Goal: Complete application form: Complete application form

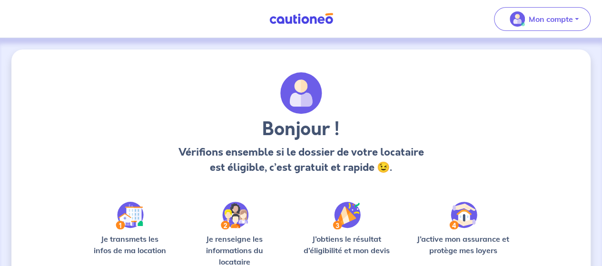
drag, startPoint x: 562, startPoint y: 11, endPoint x: 532, endPoint y: 187, distance: 178.7
click at [532, 187] on div "Mon compte Me déconnecter Bonjour ! Vérifions ensemble si le dossier de votre l…" at bounding box center [301, 191] width 602 height 383
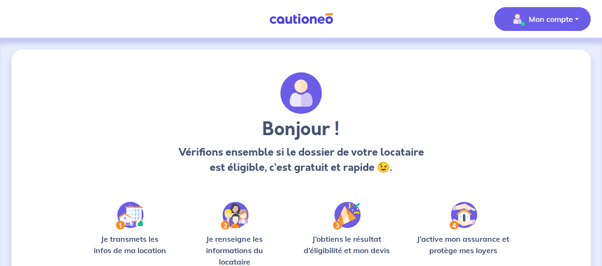
click at [539, 18] on p "Mon compte" at bounding box center [551, 18] width 44 height 11
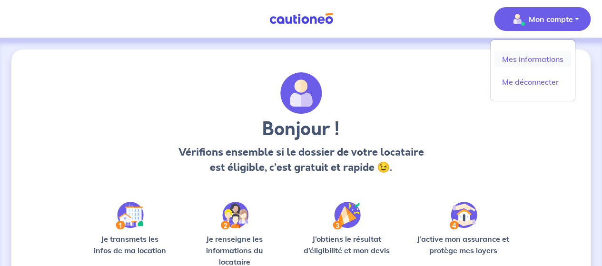
click at [531, 58] on link "Mes informations" at bounding box center [532, 58] width 77 height 15
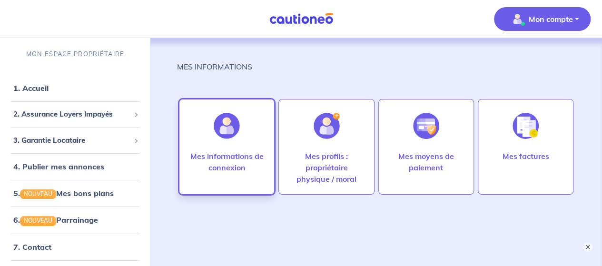
click at [241, 174] on div "Mes informations de connexion" at bounding box center [226, 171] width 91 height 42
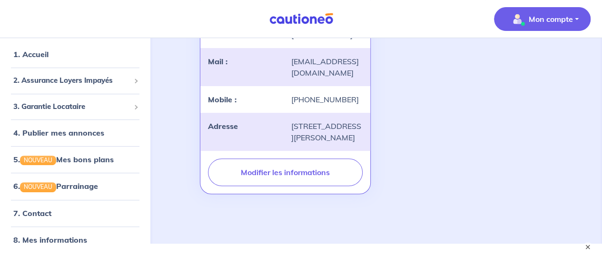
scroll to position [148, 0]
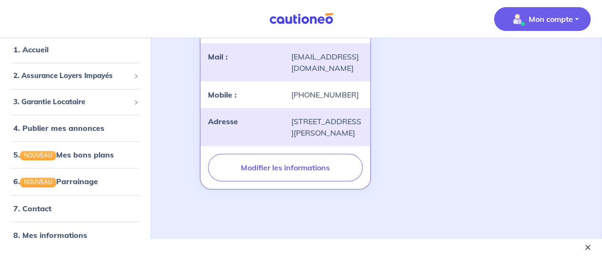
click at [585, 245] on button "×" at bounding box center [587, 246] width 11 height 11
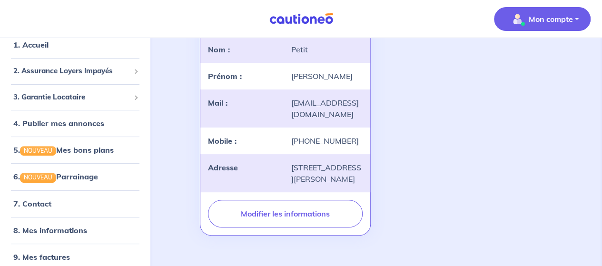
scroll to position [40, 0]
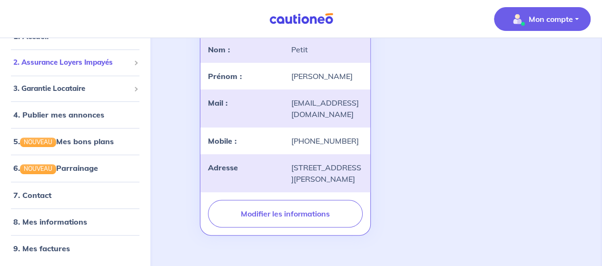
click at [125, 60] on div "2. Assurance Loyers Impayés" at bounding box center [75, 62] width 143 height 19
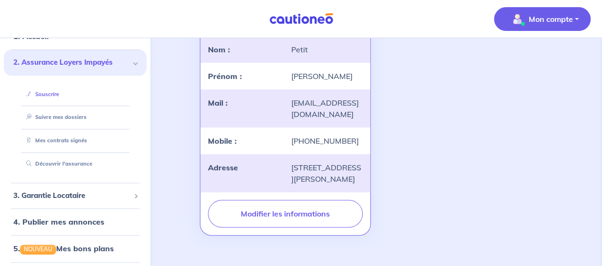
click at [51, 95] on link "Souscrire" at bounding box center [40, 94] width 37 height 7
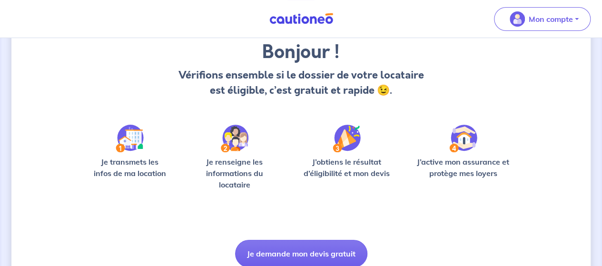
scroll to position [116, 0]
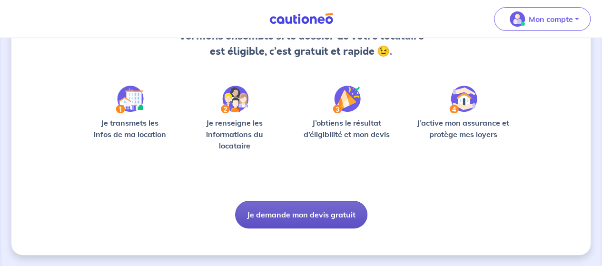
click at [348, 211] on button "Je demande mon devis gratuit" at bounding box center [301, 215] width 132 height 28
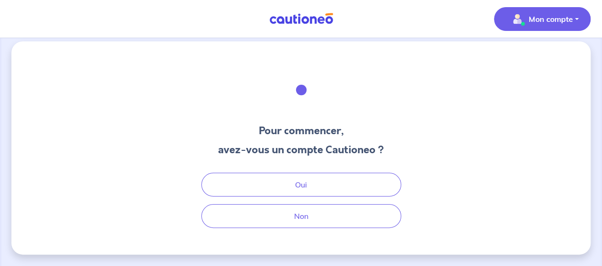
scroll to position [7, 0]
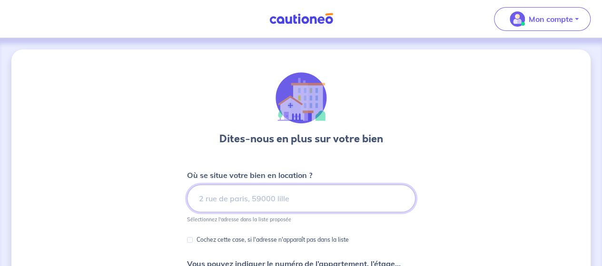
click at [322, 206] on input at bounding box center [301, 199] width 228 height 28
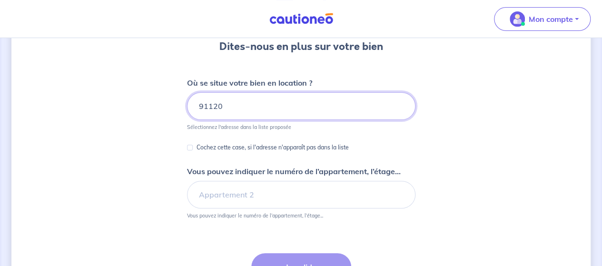
scroll to position [102, 0]
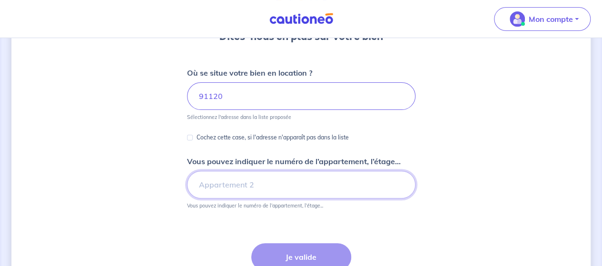
click at [234, 189] on input "Vous pouvez indiquer le numéro de l’appartement, l’étage..." at bounding box center [301, 185] width 228 height 28
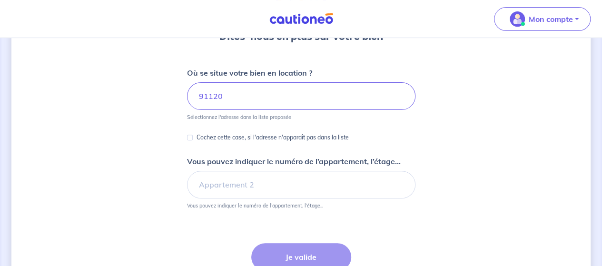
click at [253, 99] on input "91120" at bounding box center [301, 96] width 228 height 28
type input "9"
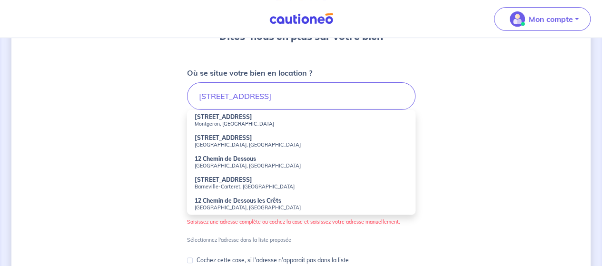
click at [249, 141] on strong "[STREET_ADDRESS]" at bounding box center [224, 137] width 58 height 7
type input "[STREET_ADDRESS]"
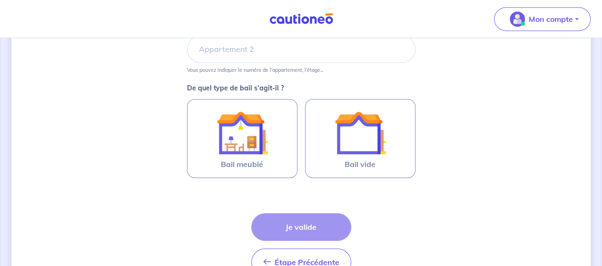
scroll to position [242, 0]
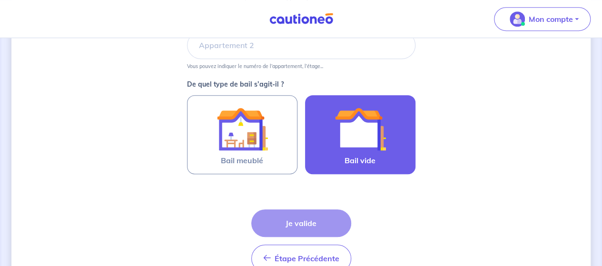
click at [354, 147] on img at bounding box center [359, 128] width 51 height 51
click at [0, 0] on input "Bail vide" at bounding box center [0, 0] width 0 height 0
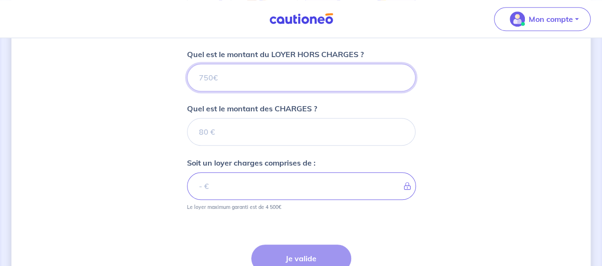
scroll to position [378, 0]
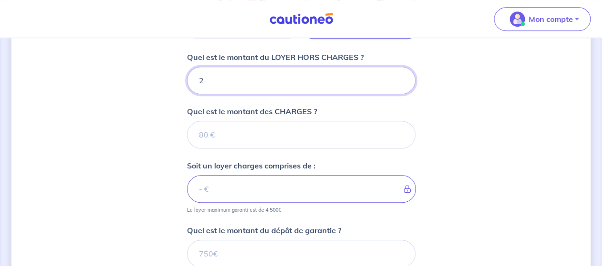
type input "21"
type input "2150"
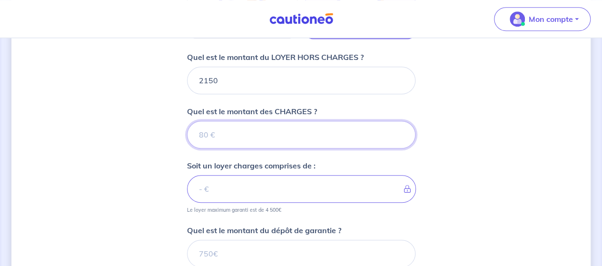
click at [279, 123] on input "Quel est le montant des CHARGES ?" at bounding box center [301, 135] width 228 height 28
type input "40"
type input "2190"
type input "40"
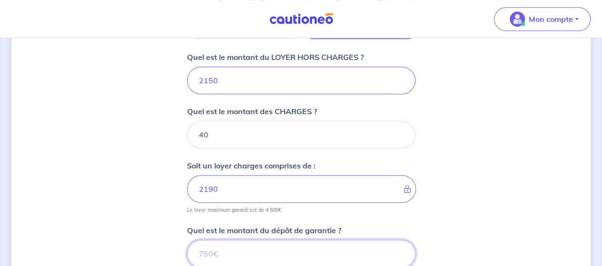
click at [336, 247] on input "Quel est le montant du dépôt de garantie ?" at bounding box center [301, 254] width 228 height 28
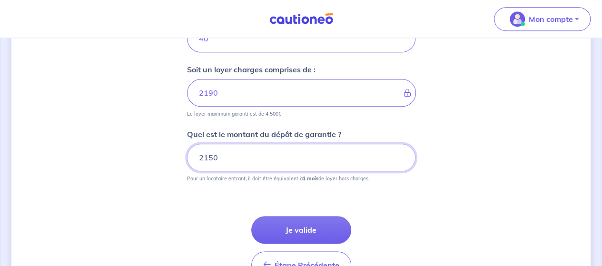
scroll to position [530, 0]
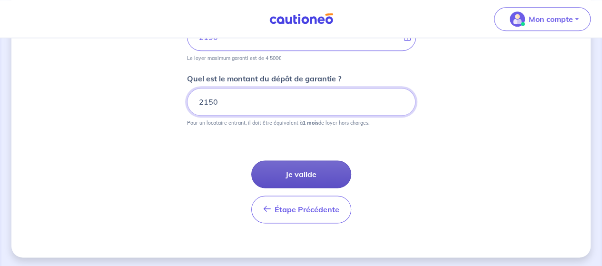
type input "2150"
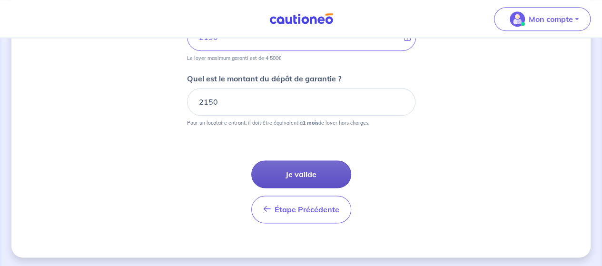
click at [328, 176] on button "Je valide" at bounding box center [301, 174] width 100 height 28
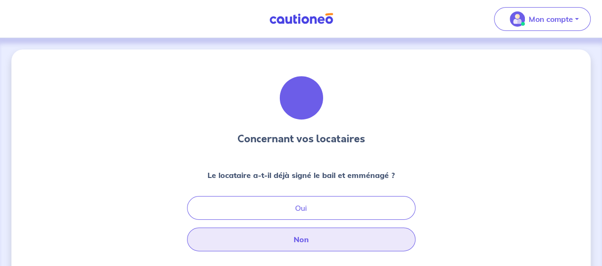
click at [311, 244] on button "Non" at bounding box center [301, 239] width 228 height 24
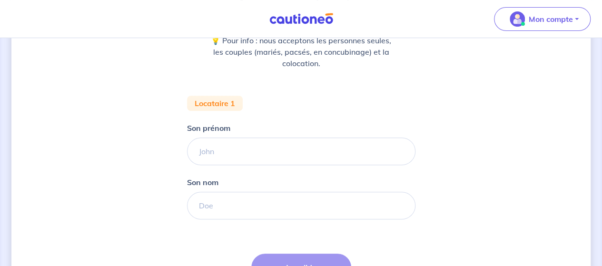
scroll to position [147, 0]
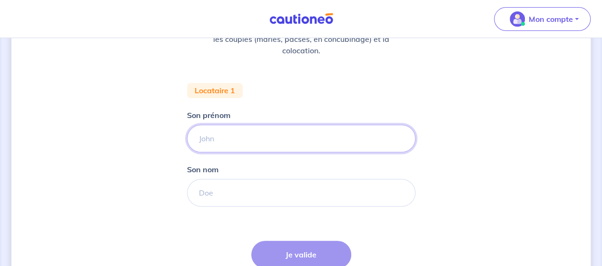
click at [237, 142] on input "Son prénom" at bounding box center [301, 139] width 228 height 28
type input "[PERSON_NAME]"
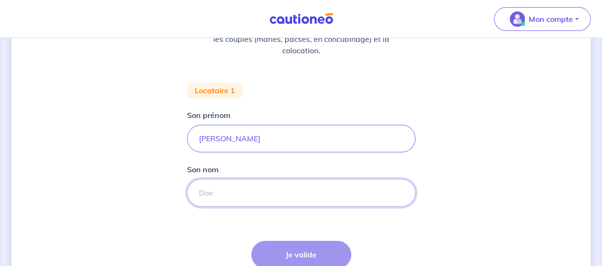
click at [225, 196] on input "Son nom" at bounding box center [301, 193] width 228 height 28
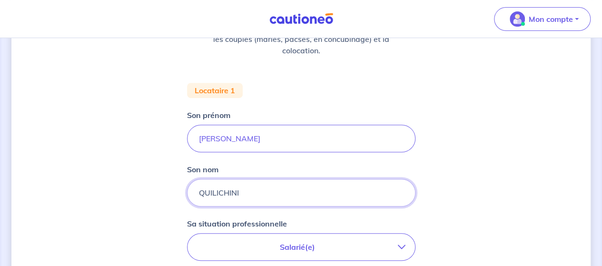
type input "QUILICHINI"
click at [266, 250] on p "Salarié(e)" at bounding box center [297, 246] width 201 height 11
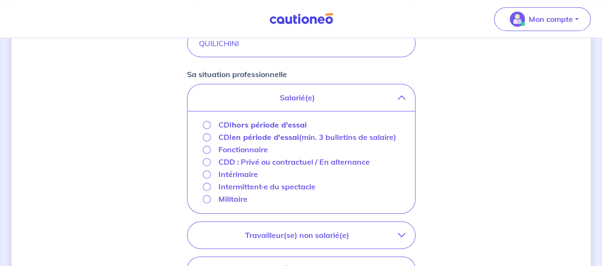
scroll to position [314, 0]
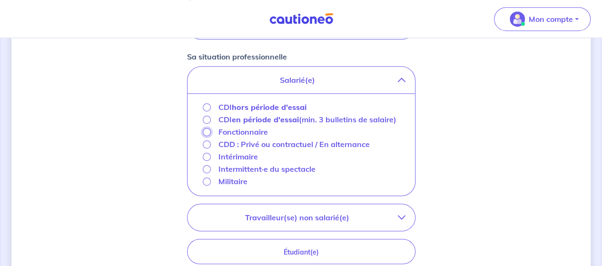
click at [206, 129] on input "Fonctionnaire" at bounding box center [207, 132] width 8 height 8
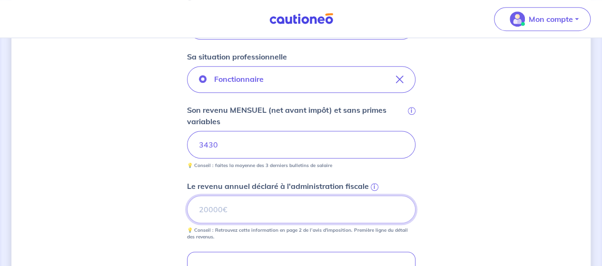
click at [243, 213] on input "Le revenu annuel déclaré à l'administration fiscale i" at bounding box center [301, 210] width 228 height 28
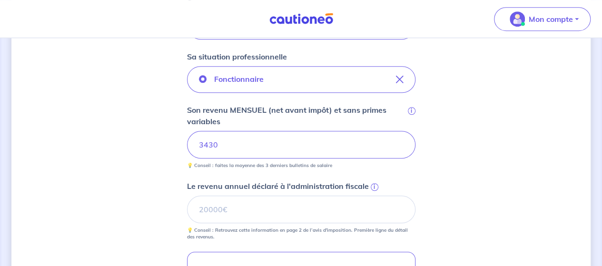
click at [371, 185] on span "i" at bounding box center [375, 187] width 8 height 8
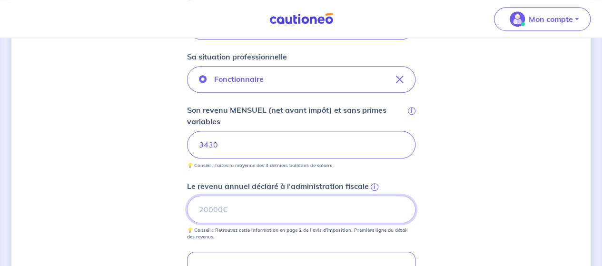
click at [371, 196] on input "Le revenu annuel déclaré à l'administration fiscale i" at bounding box center [301, 210] width 228 height 28
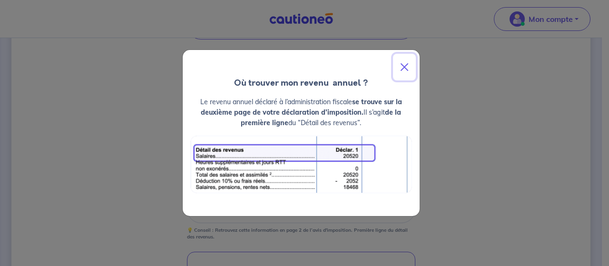
click at [405, 67] on button "Close" at bounding box center [404, 67] width 23 height 27
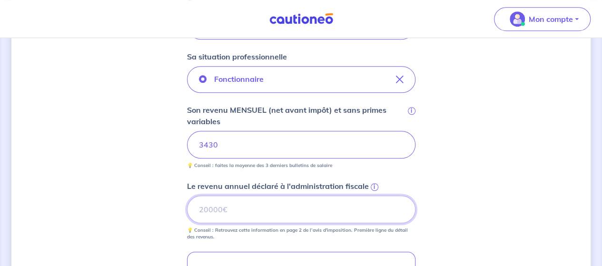
click at [224, 215] on input "Le revenu annuel déclaré à l'administration fiscale i" at bounding box center [301, 210] width 228 height 28
type input "45776"
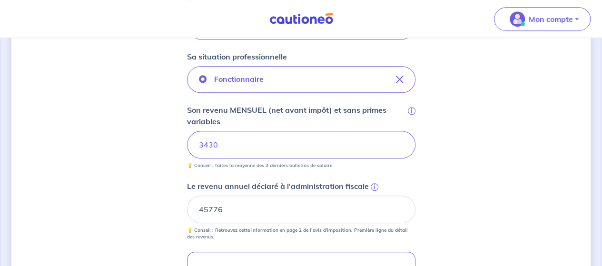
click at [369, 177] on div "Fonctionnaire Son revenu MENSUEL (net avant impôt) et sans primes variables i 3…" at bounding box center [301, 153] width 228 height 174
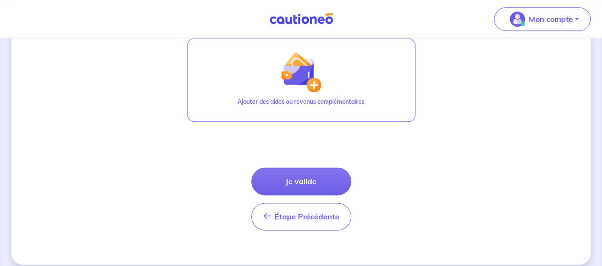
scroll to position [536, 0]
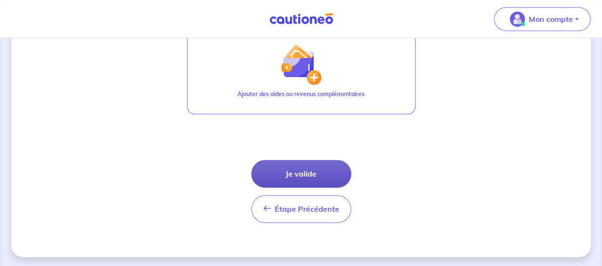
click at [318, 172] on button "Je valide" at bounding box center [301, 174] width 100 height 28
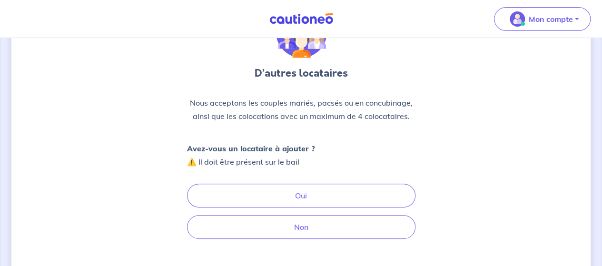
scroll to position [77, 0]
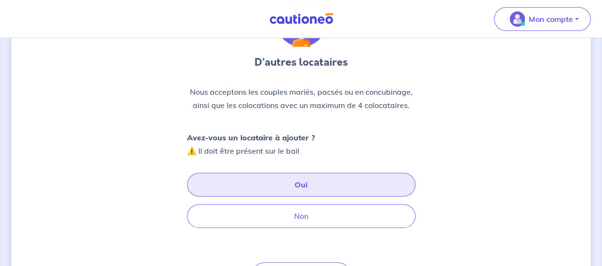
click at [335, 186] on button "Oui" at bounding box center [301, 185] width 228 height 24
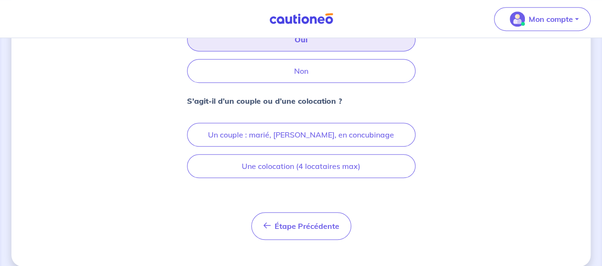
scroll to position [225, 0]
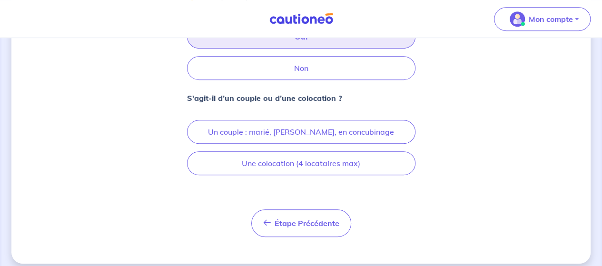
click at [405, 198] on div "D’autres locataires Nous acceptons les couples mariés, pacsés ou en concubinage…" at bounding box center [301, 42] width 228 height 389
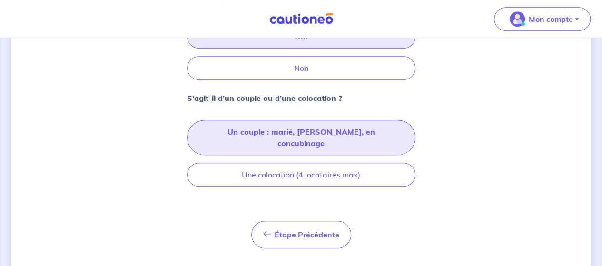
click at [344, 132] on button "Un couple : marié, [PERSON_NAME], en concubinage" at bounding box center [301, 137] width 228 height 35
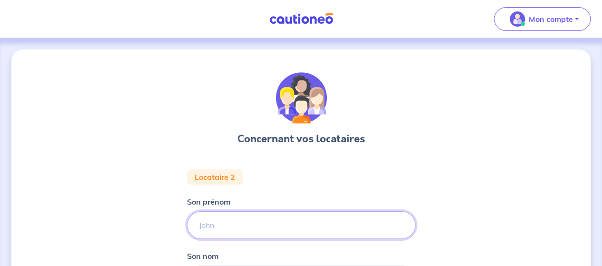
click at [298, 225] on input "Son prénom" at bounding box center [301, 225] width 228 height 28
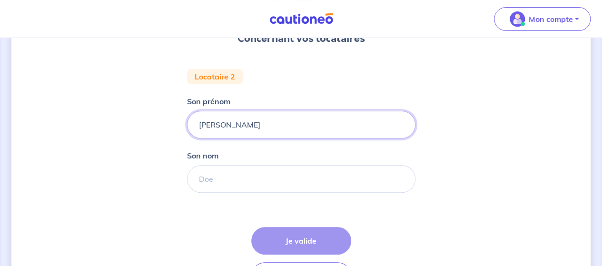
scroll to position [108, 0]
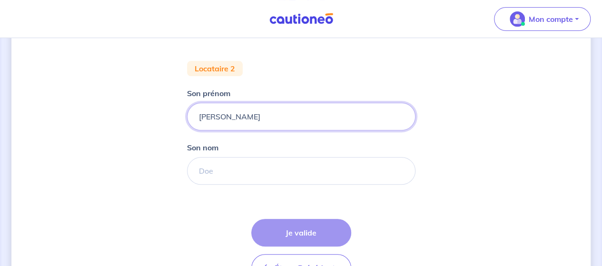
type input "[PERSON_NAME]"
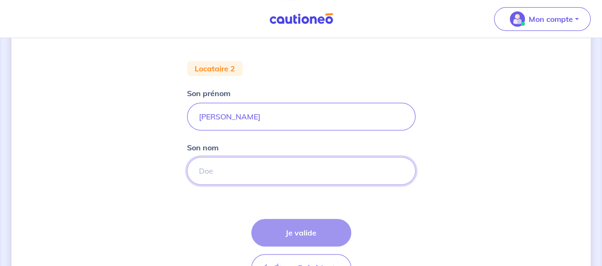
click at [303, 174] on input "Son nom" at bounding box center [301, 171] width 228 height 28
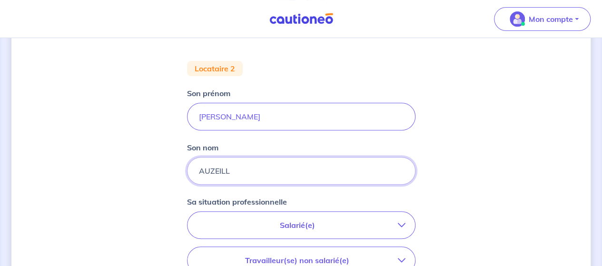
type input "AUZEILL"
click at [380, 226] on p "Salarié(e)" at bounding box center [297, 224] width 201 height 11
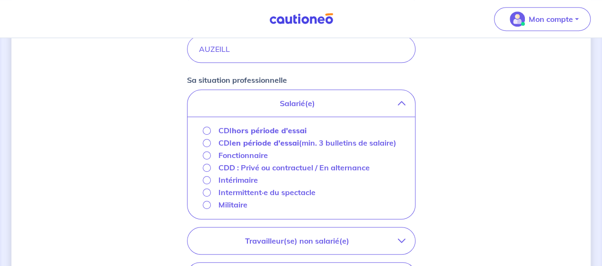
scroll to position [246, 0]
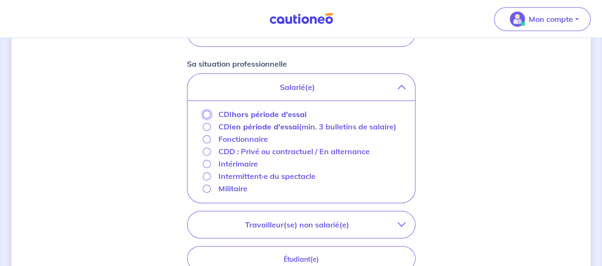
click at [207, 112] on input "CDI hors période d'essai" at bounding box center [207, 114] width 8 height 8
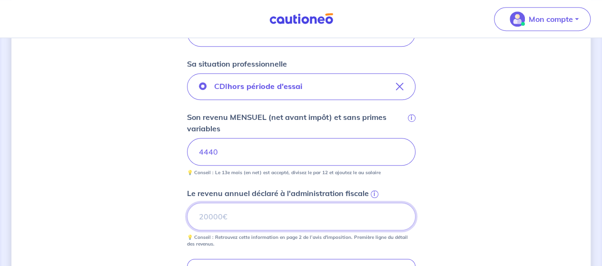
click at [229, 214] on input "Le revenu annuel déclaré à l'administration fiscale i" at bounding box center [301, 217] width 228 height 28
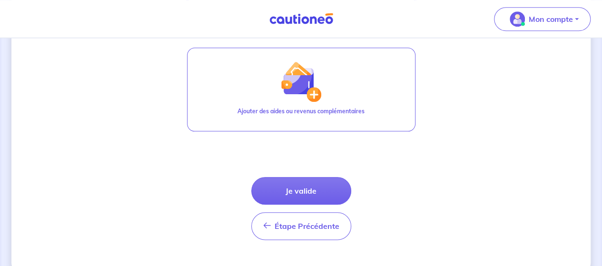
scroll to position [462, 0]
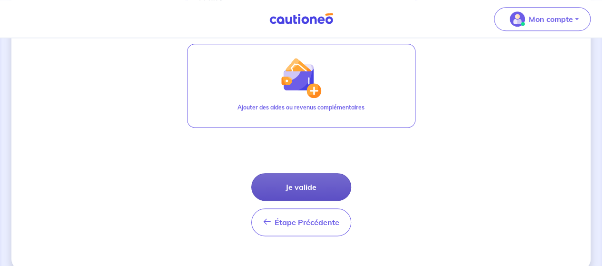
type input "65994"
click at [320, 187] on button "Je valide" at bounding box center [301, 187] width 100 height 28
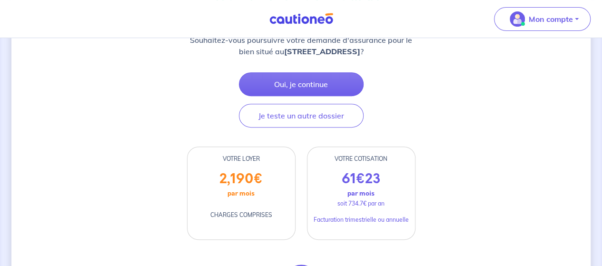
scroll to position [160, 0]
